Goal: Task Accomplishment & Management: Use online tool/utility

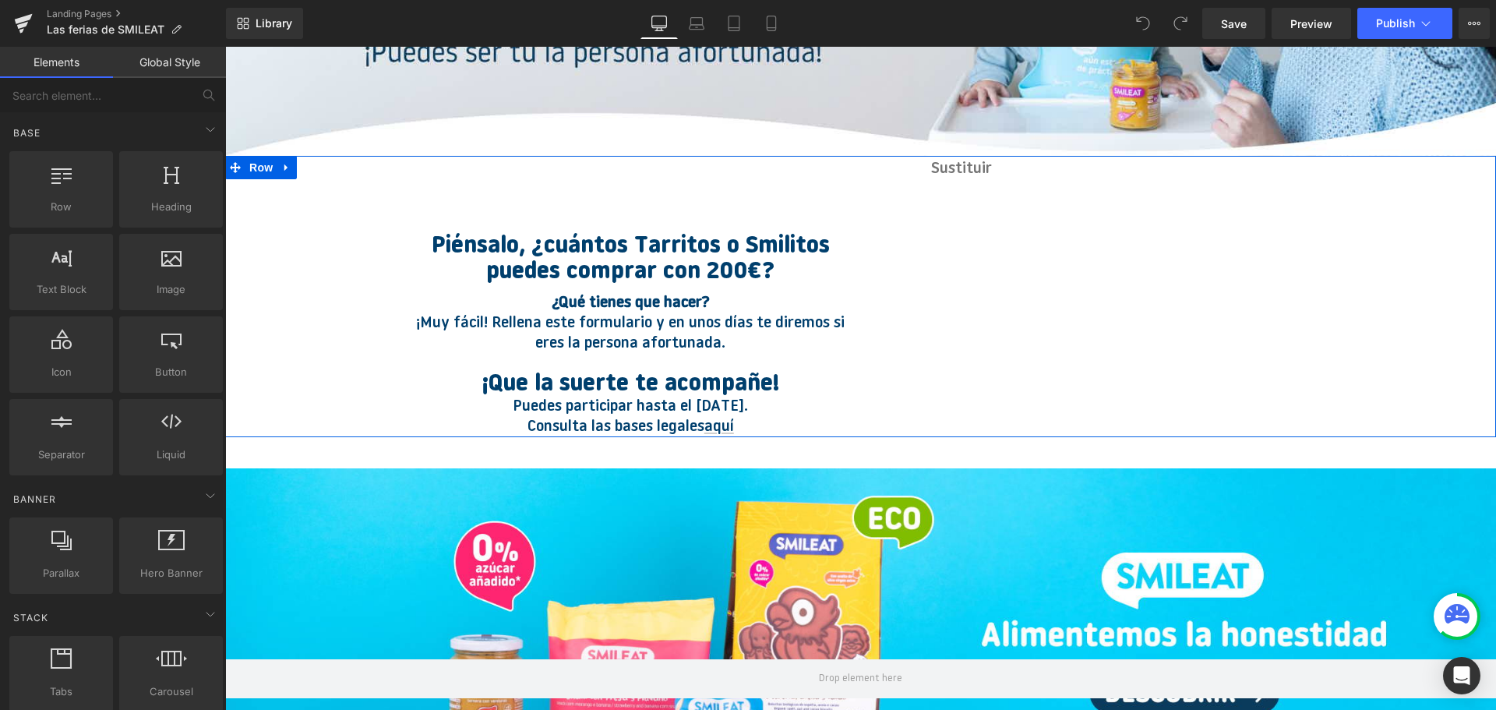
scroll to position [313, 0]
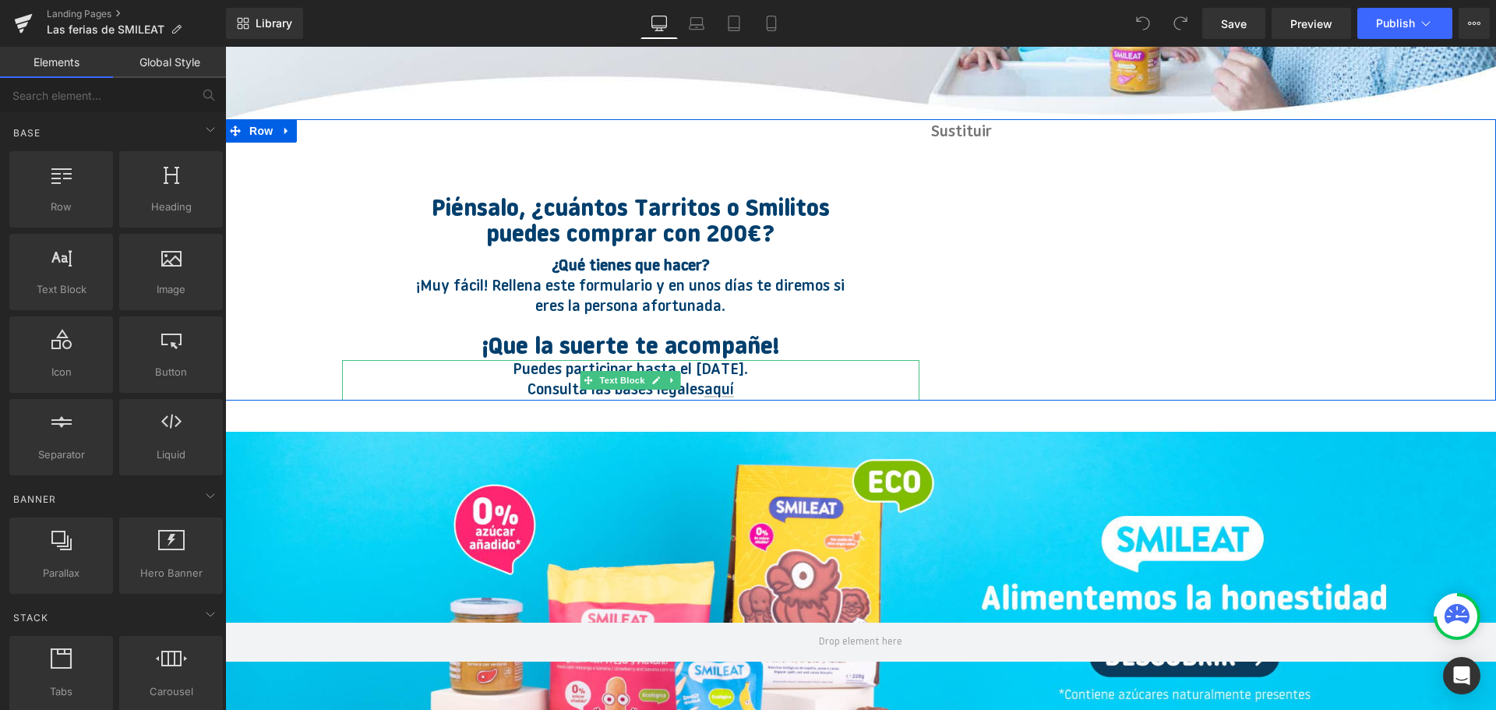
click at [746, 371] on p "Puedes participar hasta el [DATE]. Consulta las bases legales aquí" at bounding box center [631, 380] width 476 height 41
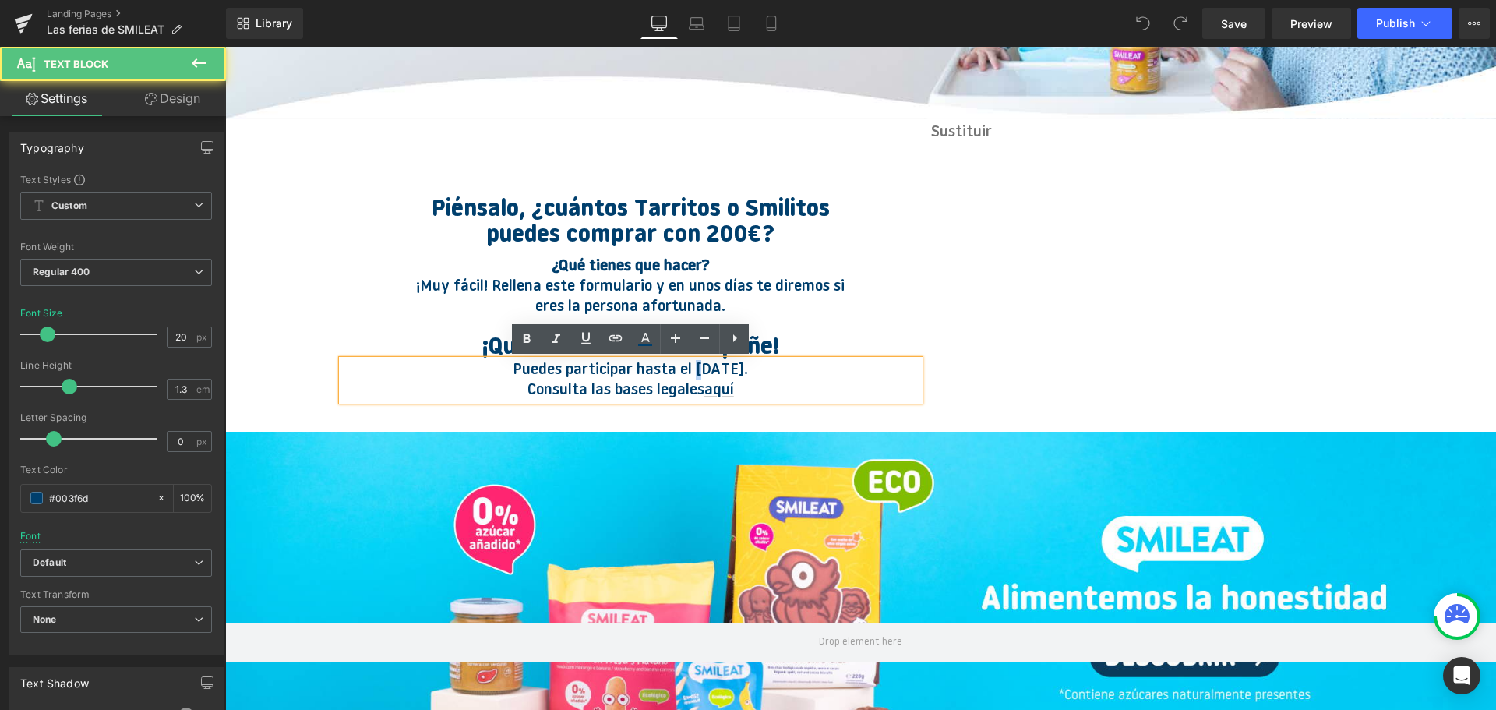
click at [682, 368] on p "Puedes participar hasta el [DATE]. Consulta las bases legales aquí" at bounding box center [631, 380] width 476 height 41
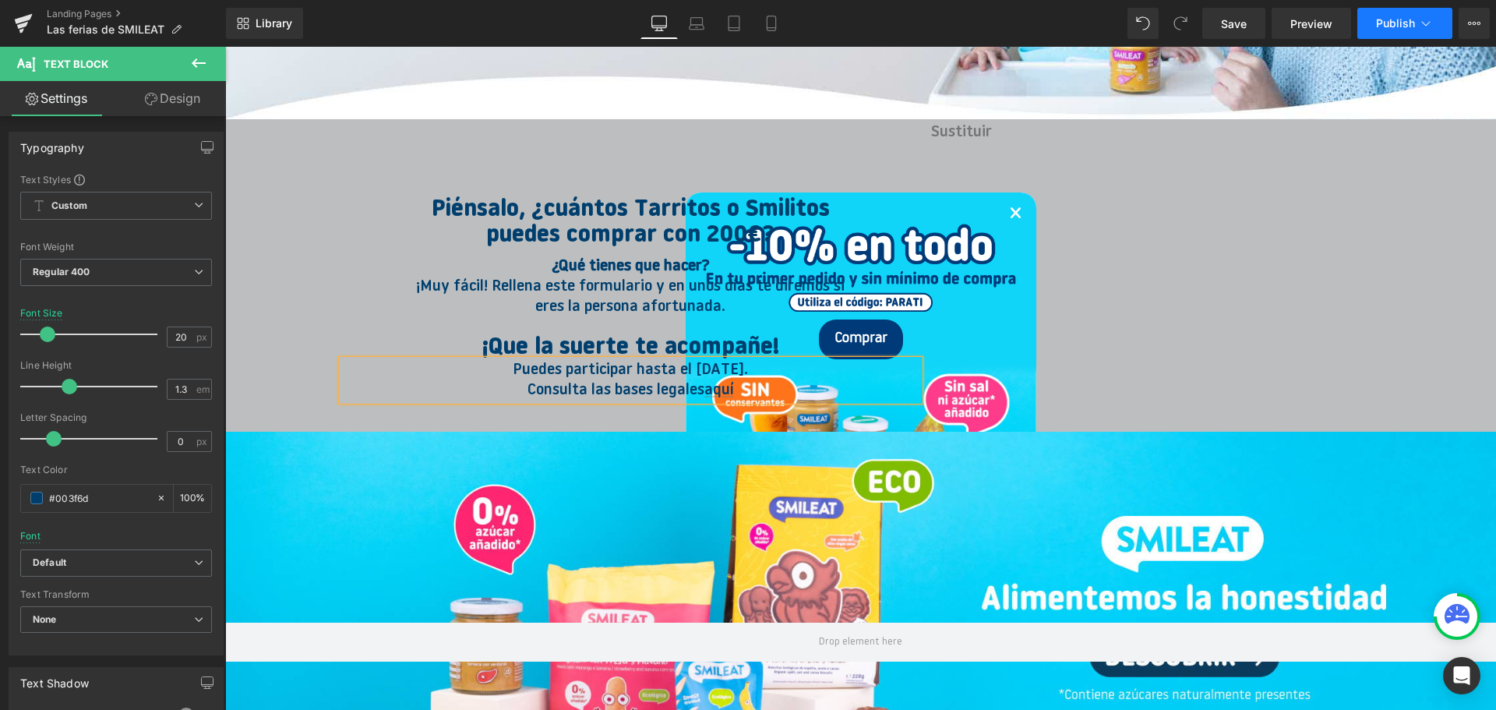
click at [1377, 18] on span "Publish" at bounding box center [1395, 23] width 39 height 12
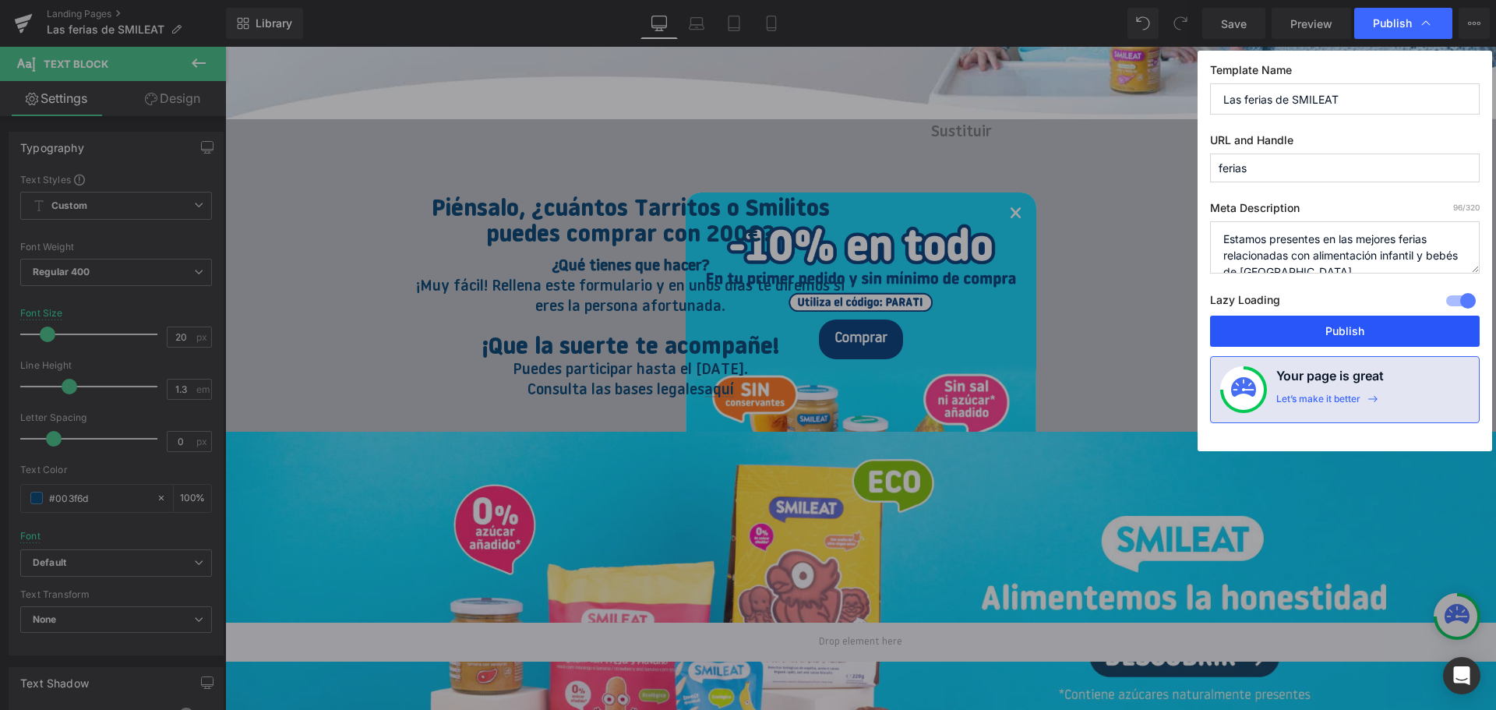
click at [1324, 331] on button "Publish" at bounding box center [1345, 330] width 270 height 31
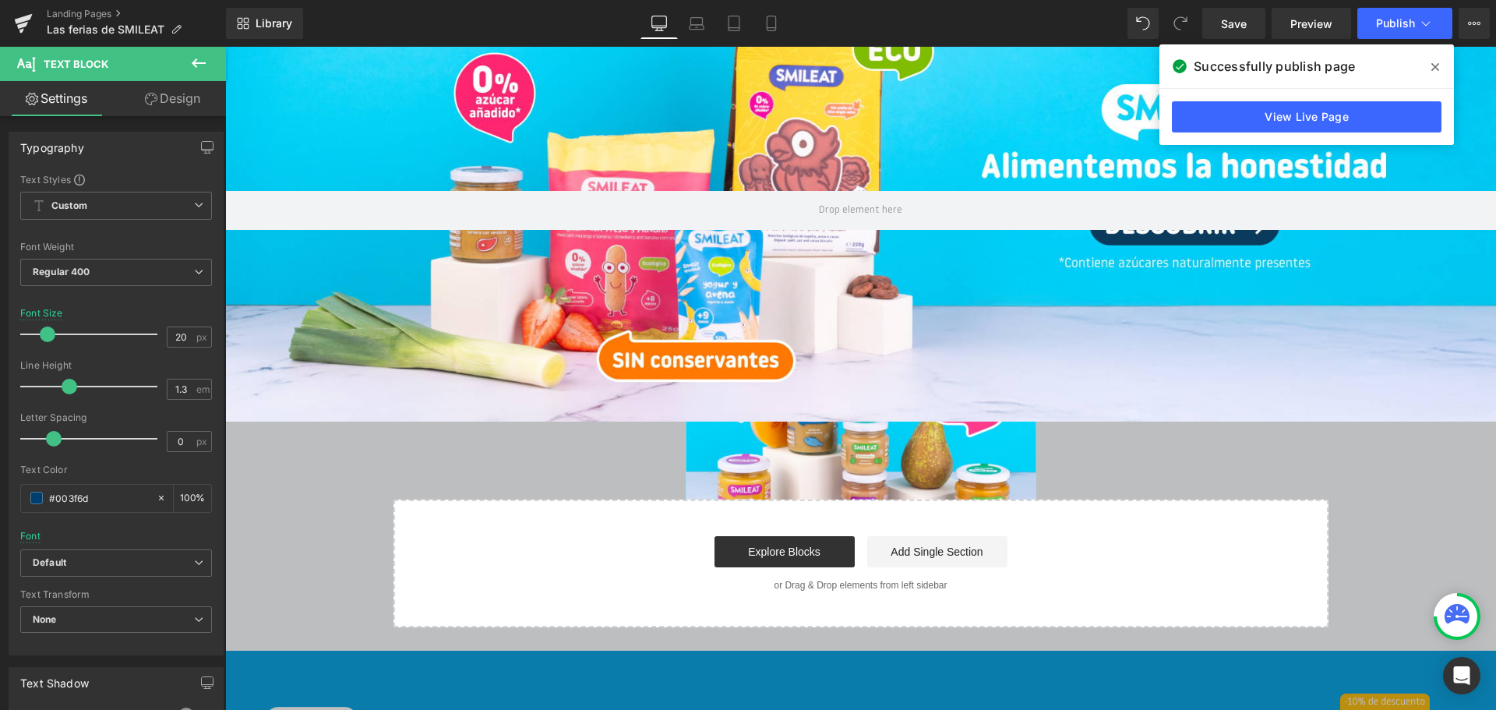
scroll to position [781, 0]
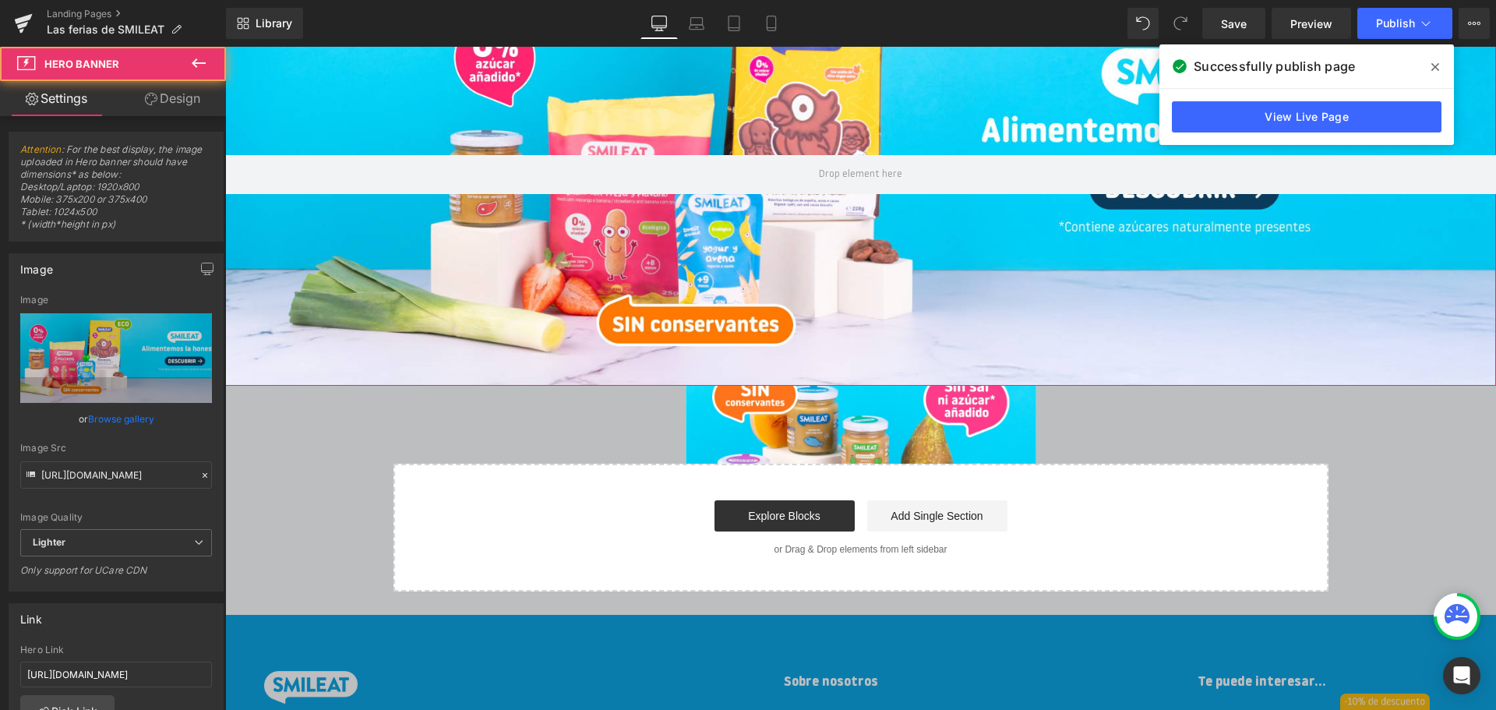
click at [1067, 124] on div at bounding box center [860, 174] width 1271 height 421
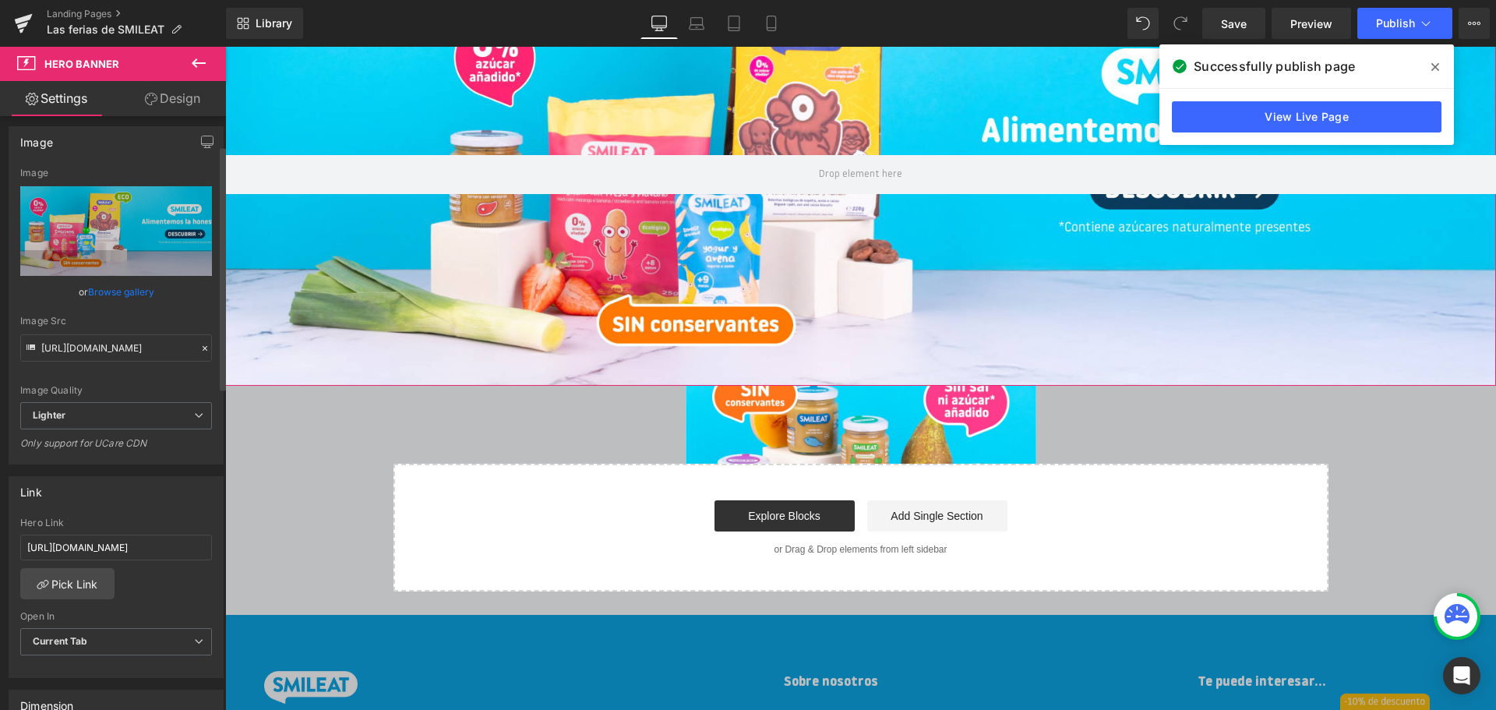
scroll to position [156, 0]
